Goal: Task Accomplishment & Management: Complete application form

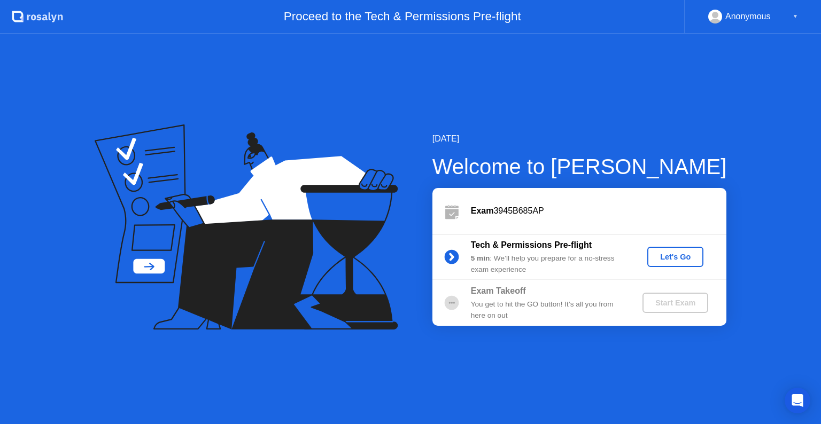
click at [673, 255] on div "Let's Go" at bounding box center [675, 257] width 48 height 9
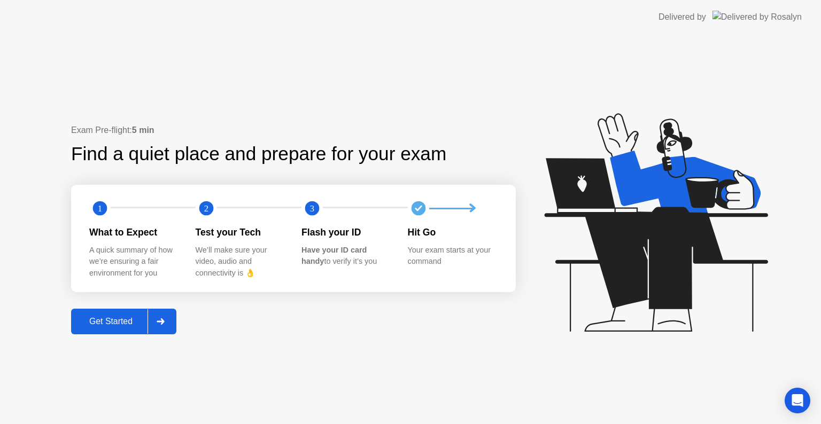
click at [162, 319] on icon at bounding box center [160, 322] width 7 height 6
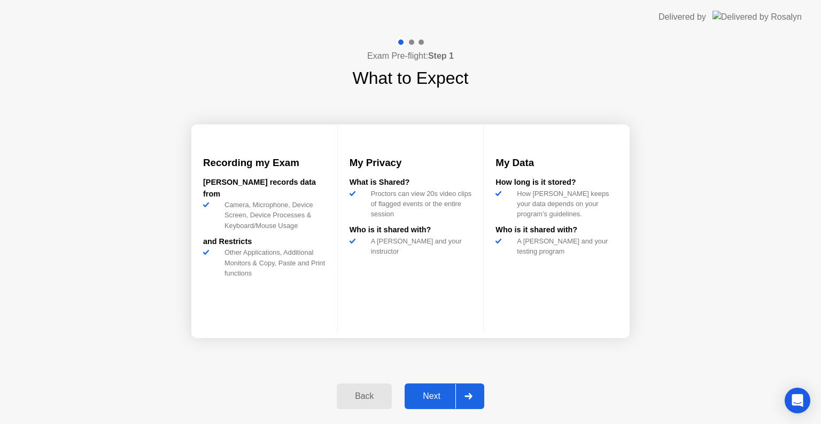
click at [423, 400] on div "Next" at bounding box center [432, 397] width 48 height 10
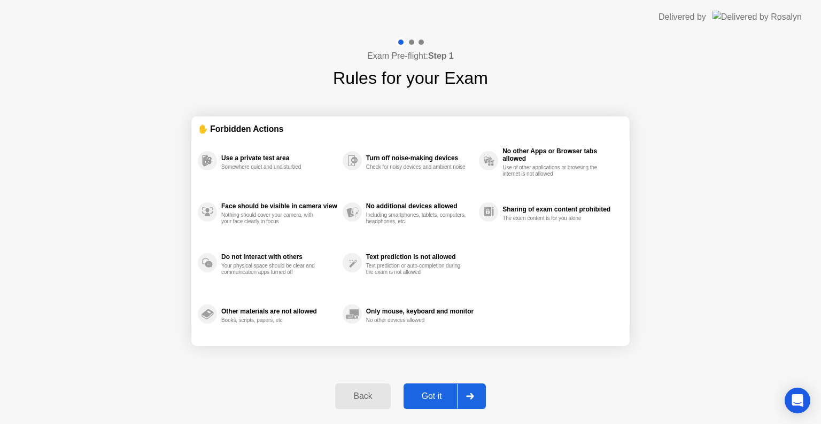
click at [423, 400] on div "Got it" at bounding box center [432, 397] width 50 height 10
select select "**********"
select select "*******"
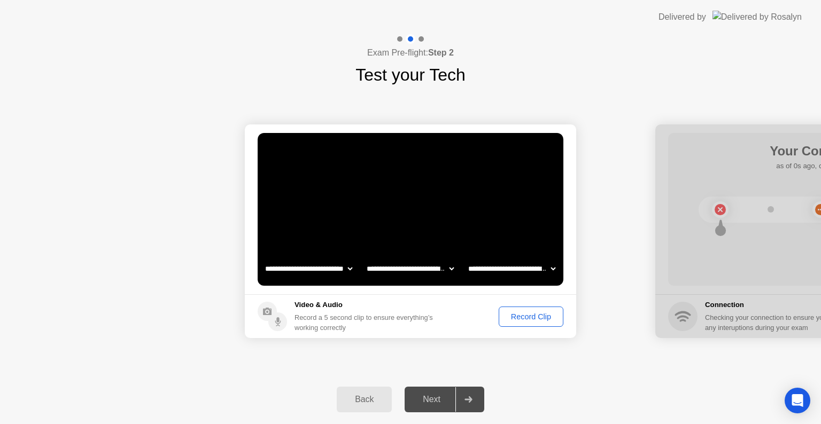
click at [433, 400] on div "Next" at bounding box center [432, 400] width 48 height 10
click at [522, 316] on div "Record Clip" at bounding box center [530, 317] width 57 height 9
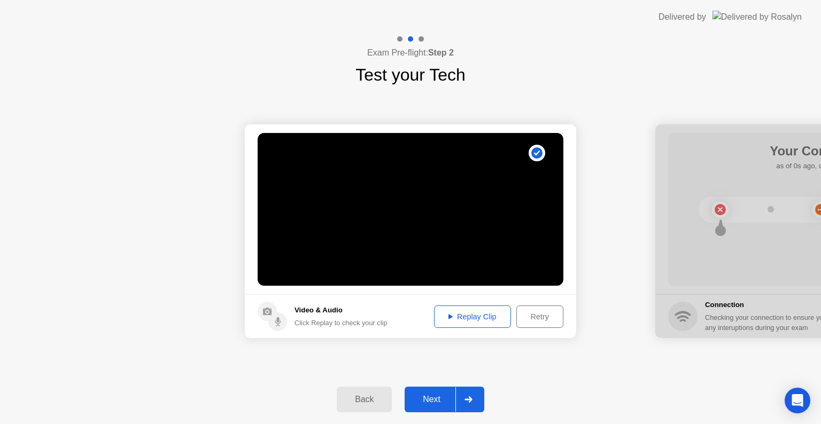
click at [541, 315] on div "Retry" at bounding box center [540, 317] width 40 height 9
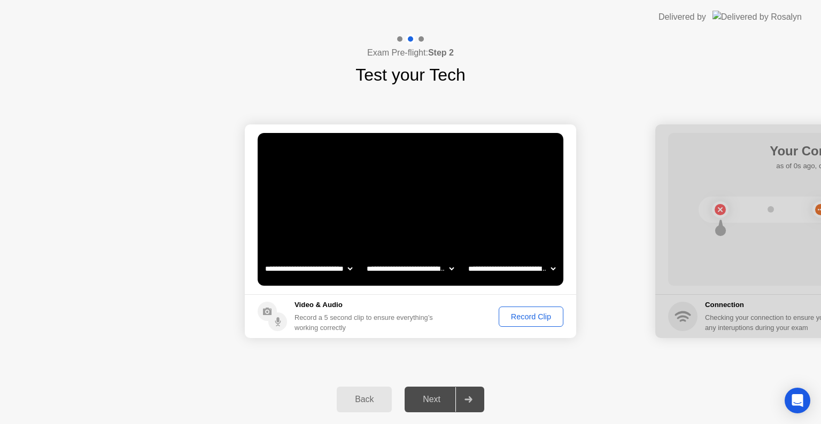
click at [545, 309] on button "Record Clip" at bounding box center [531, 317] width 65 height 20
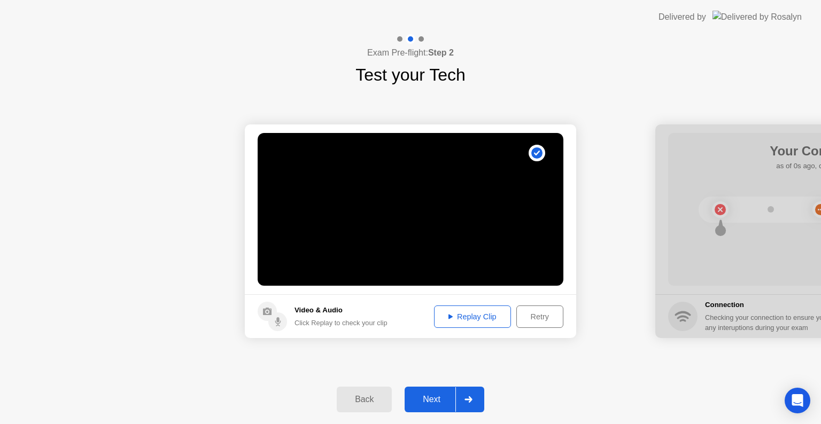
click at [477, 319] on div "Replay Clip" at bounding box center [472, 317] width 69 height 9
click at [463, 313] on div "Replay Clip" at bounding box center [472, 317] width 69 height 9
click at [462, 313] on div "Replay Clip" at bounding box center [472, 317] width 69 height 9
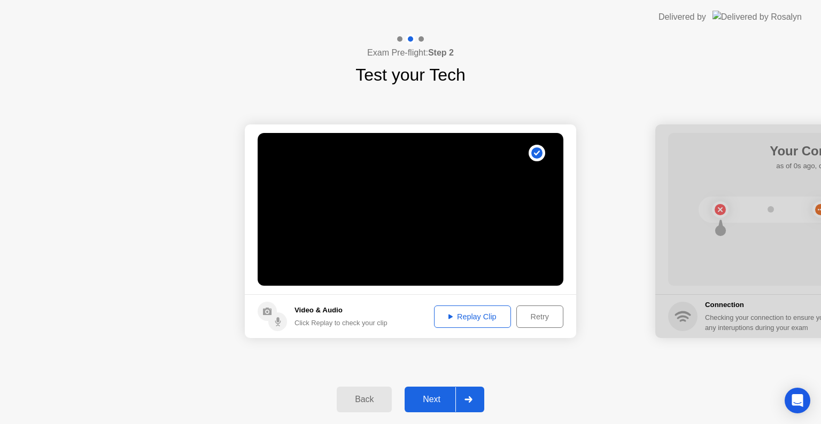
click at [475, 400] on div at bounding box center [468, 399] width 26 height 25
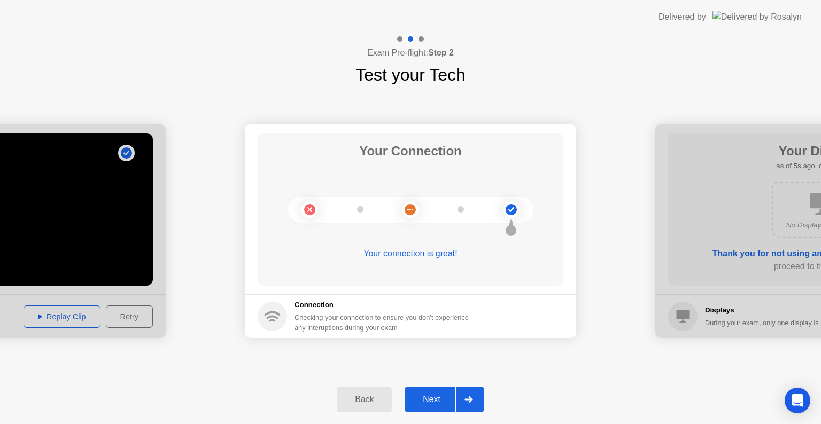
click at [475, 400] on div at bounding box center [468, 399] width 26 height 25
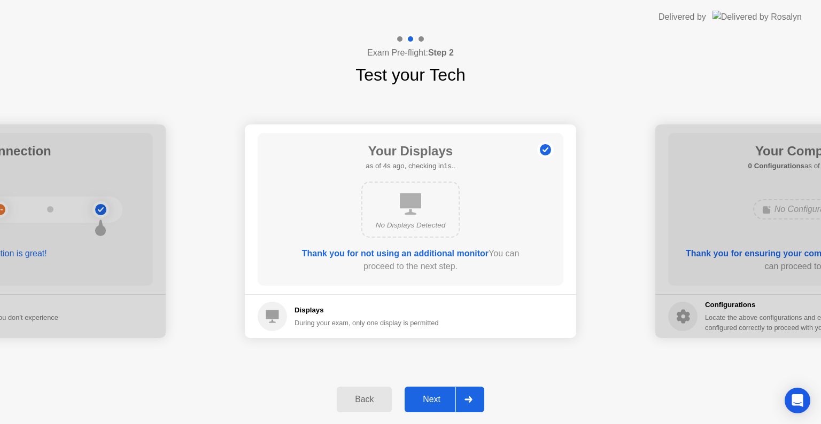
click at [475, 400] on div at bounding box center [468, 399] width 26 height 25
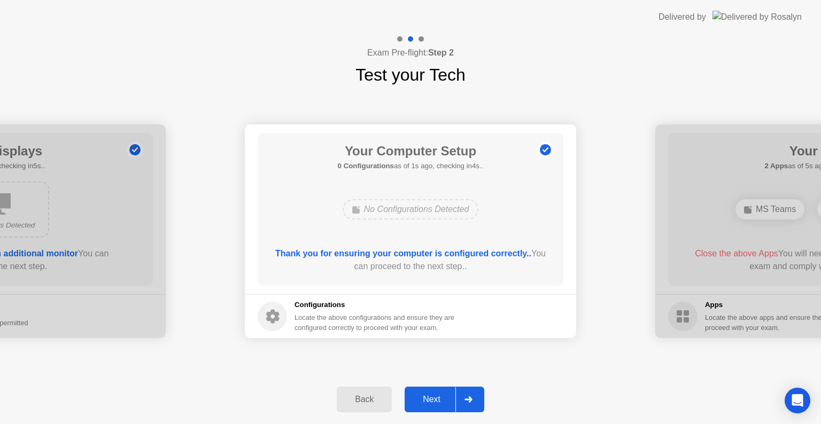
click at [475, 400] on div at bounding box center [468, 399] width 26 height 25
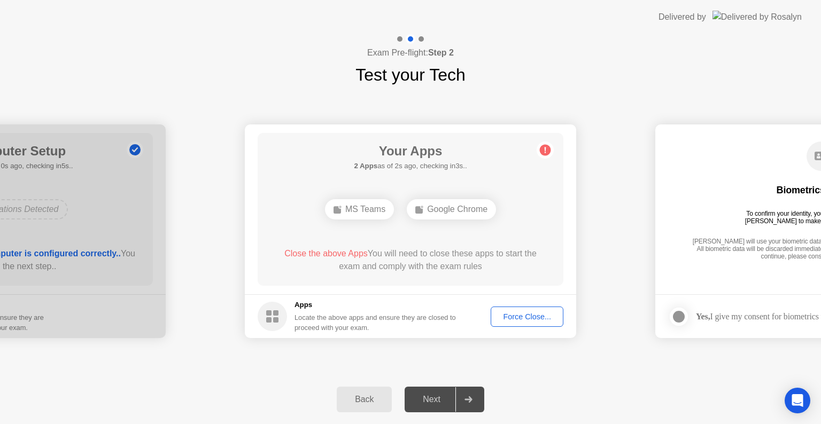
click at [530, 320] on div "Force Close..." at bounding box center [526, 317] width 65 height 9
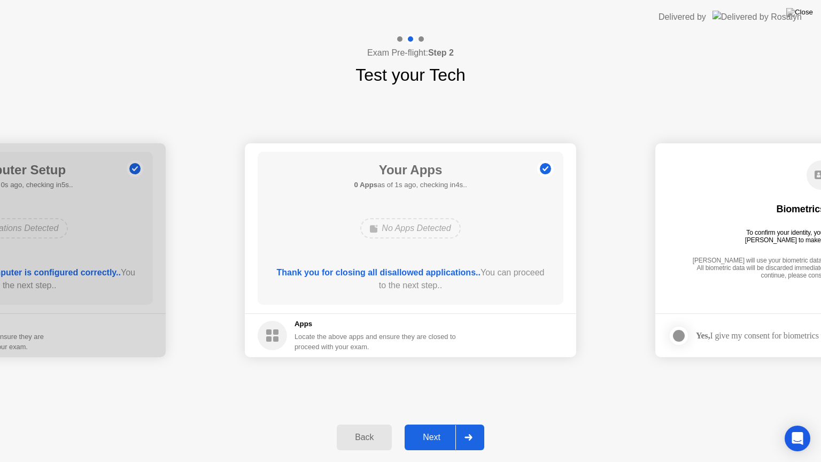
click at [465, 424] on div at bounding box center [468, 437] width 26 height 25
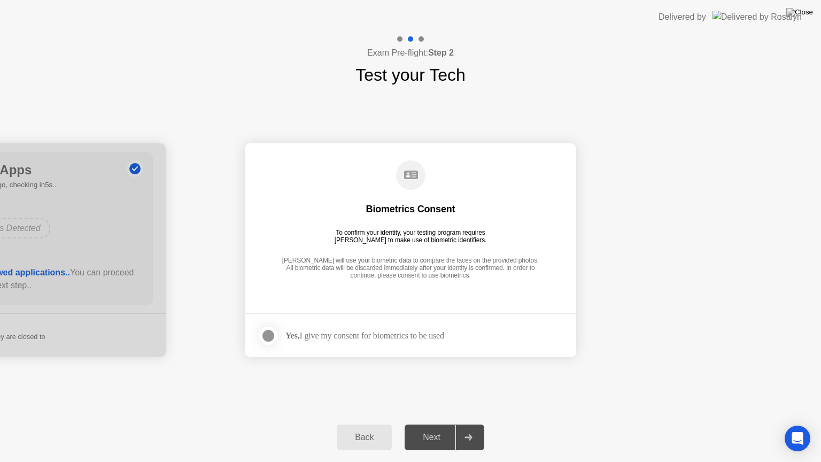
click at [267, 332] on div at bounding box center [268, 335] width 13 height 13
click at [470, 424] on icon at bounding box center [467, 437] width 7 height 6
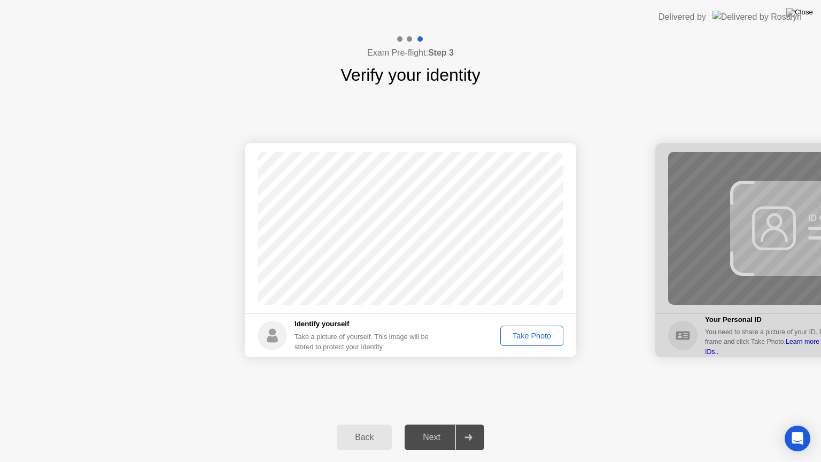
click at [548, 337] on div "Take Photo" at bounding box center [532, 335] width 56 height 9
click at [466, 424] on icon at bounding box center [468, 437] width 8 height 6
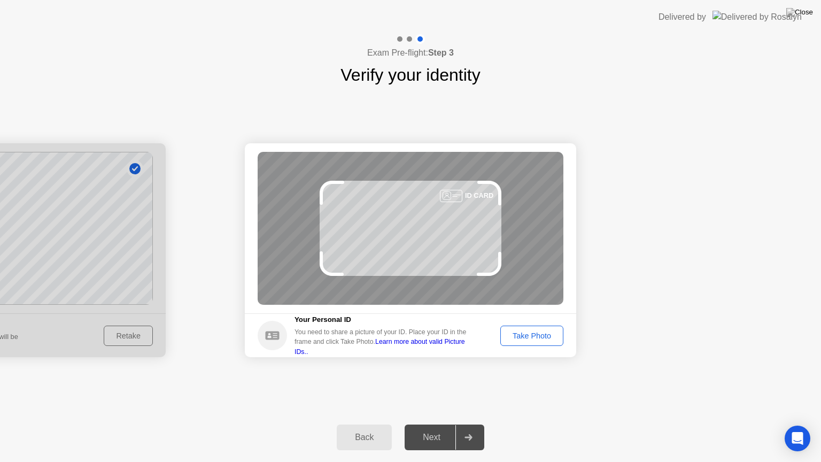
click at [545, 331] on div "Take Photo" at bounding box center [532, 335] width 56 height 9
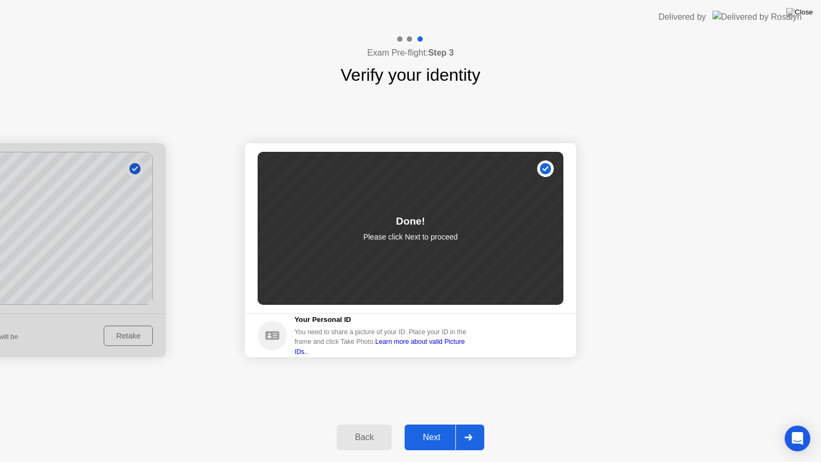
click at [464, 424] on div at bounding box center [468, 437] width 26 height 25
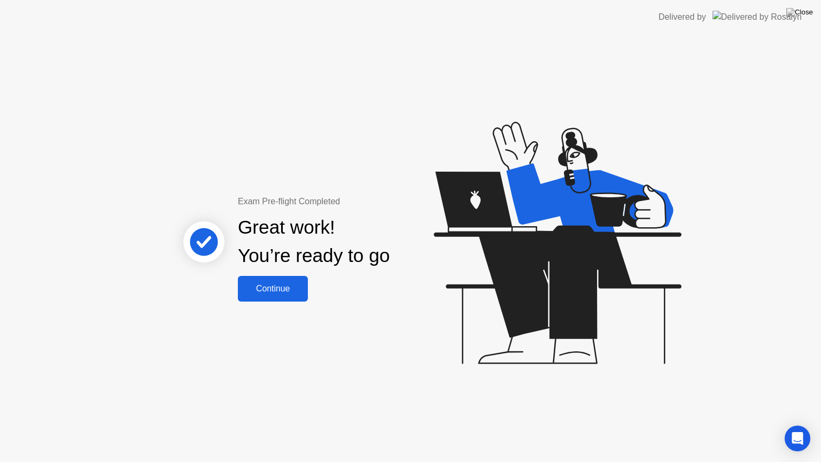
click at [266, 286] on div "Continue" at bounding box center [273, 289] width 64 height 10
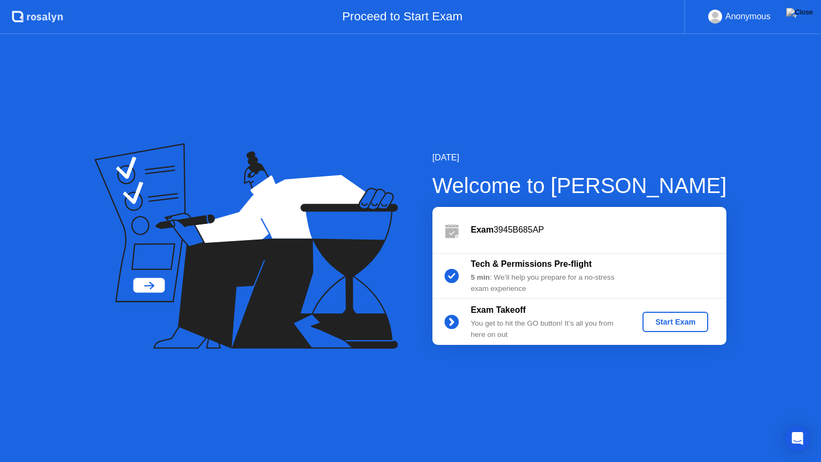
click at [666, 326] on div "Start Exam" at bounding box center [675, 321] width 57 height 9
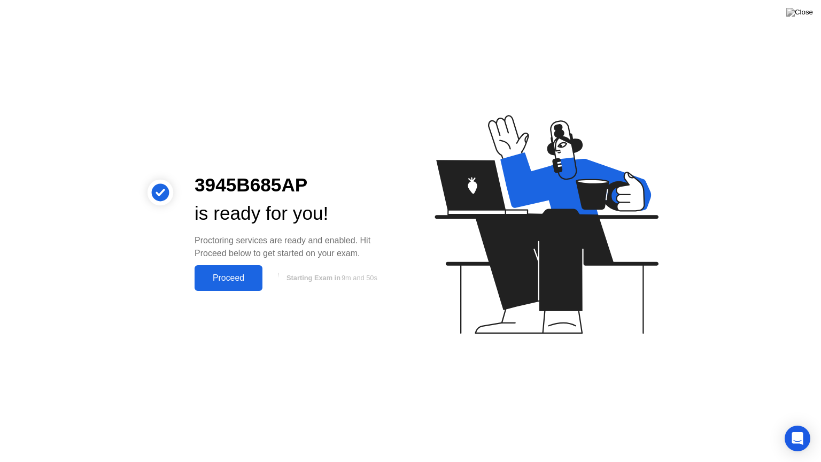
click at [240, 278] on div "Proceed" at bounding box center [228, 278] width 61 height 10
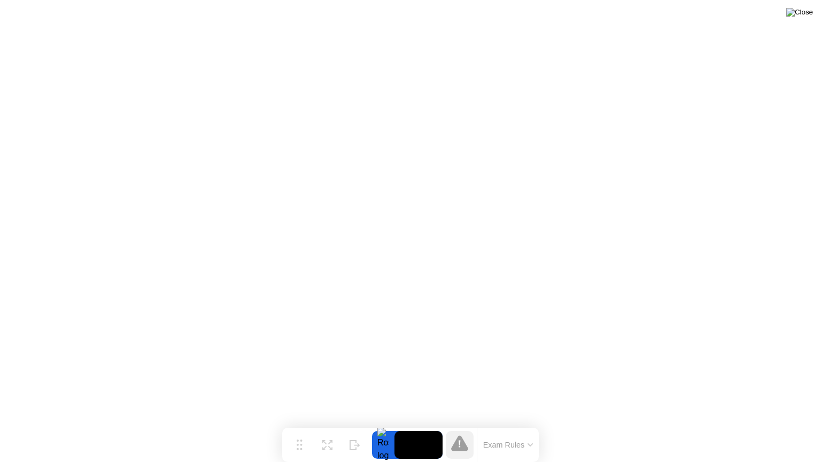
click at [806, 11] on img at bounding box center [799, 12] width 27 height 9
